Goal: Find specific page/section: Find specific page/section

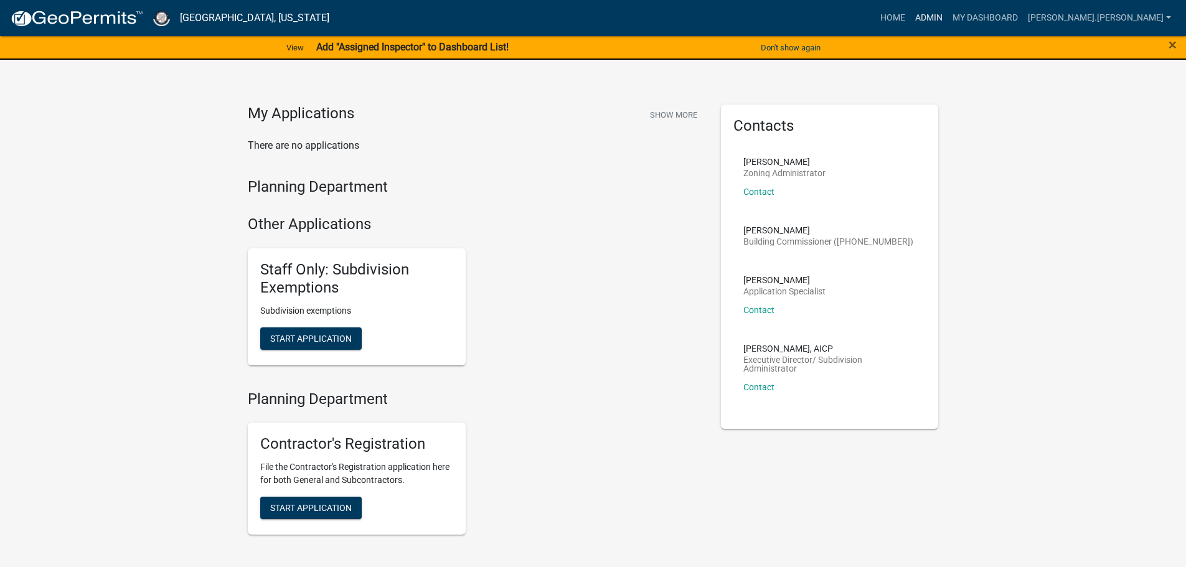
click at [947, 17] on link "Admin" at bounding box center [928, 18] width 37 height 24
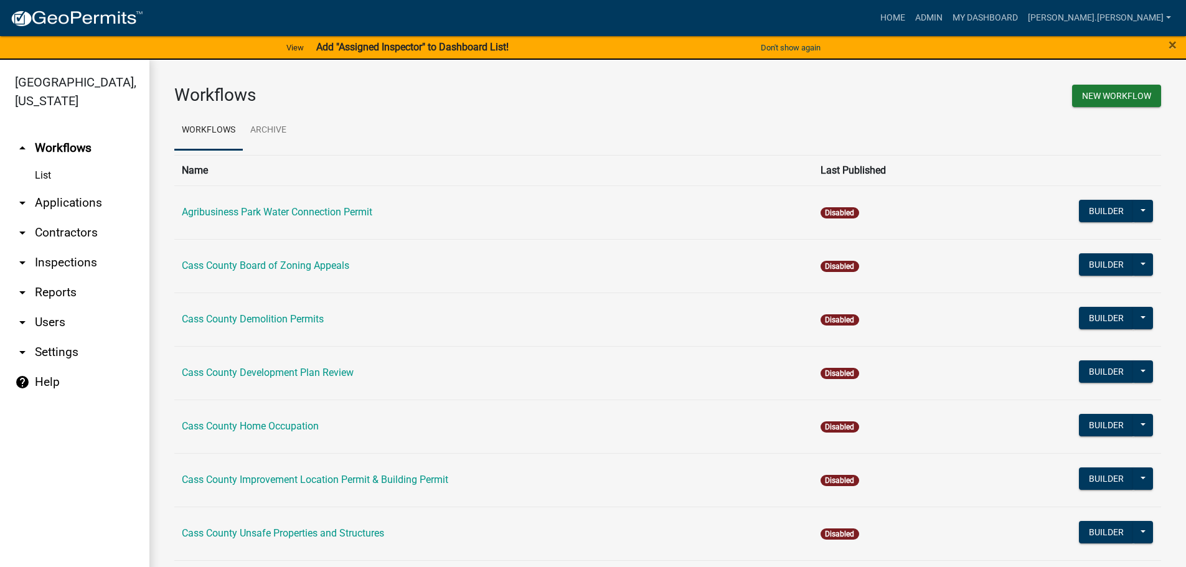
click at [67, 188] on link "arrow_drop_down Applications" at bounding box center [74, 203] width 149 height 30
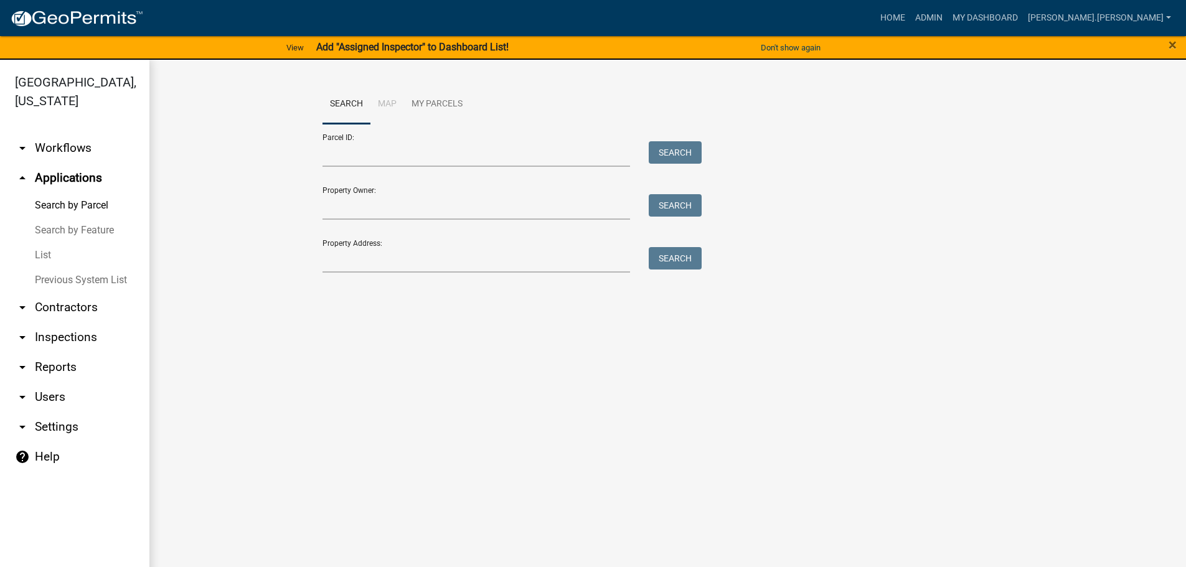
click at [42, 243] on link "List" at bounding box center [74, 255] width 149 height 25
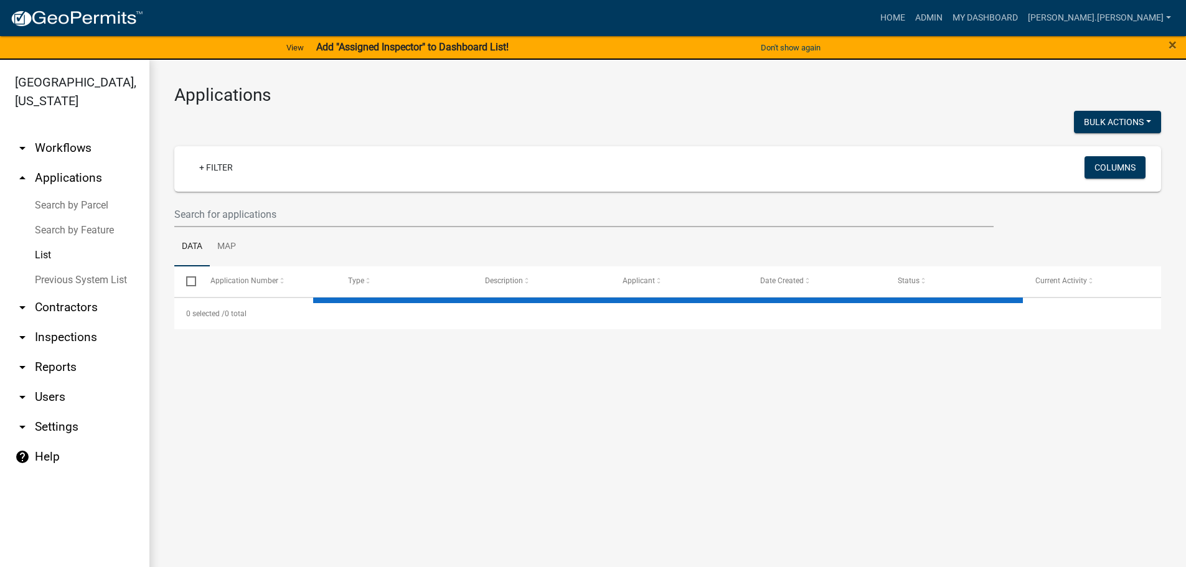
select select "3: 100"
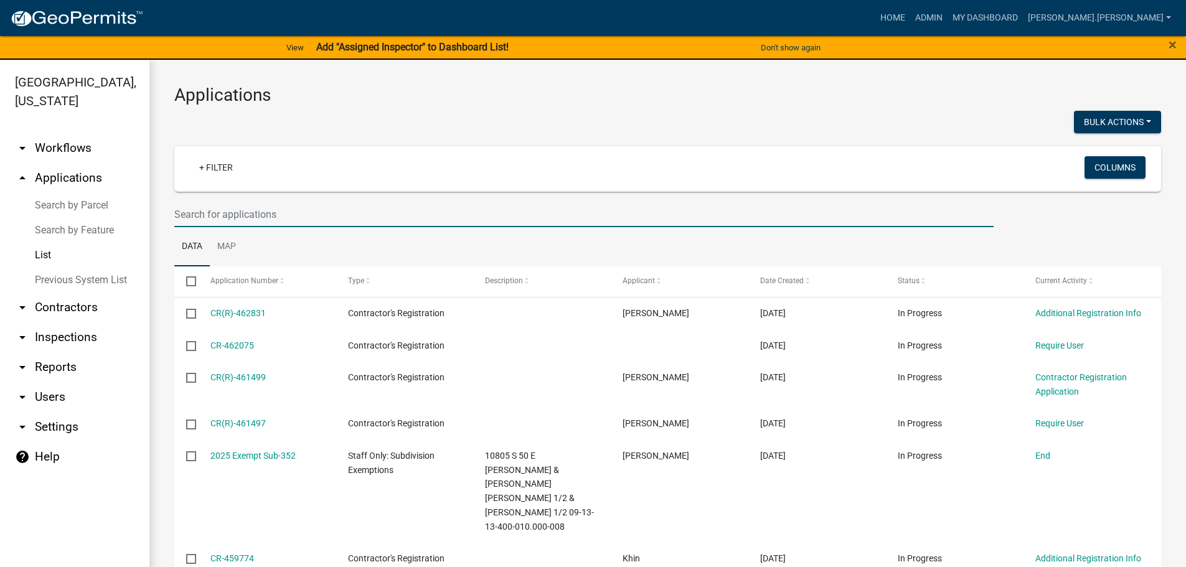
click at [215, 211] on input "text" at bounding box center [583, 215] width 819 height 26
click at [235, 214] on input "text" at bounding box center [583, 215] width 819 height 26
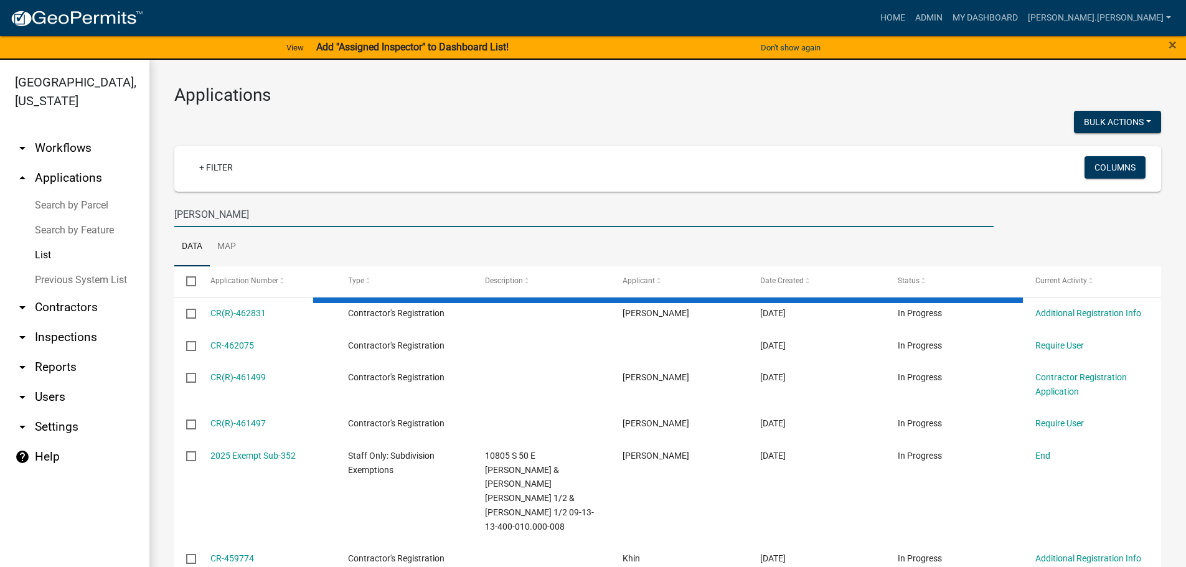
type input "[PERSON_NAME]"
